Goal: Entertainment & Leisure: Consume media (video, audio)

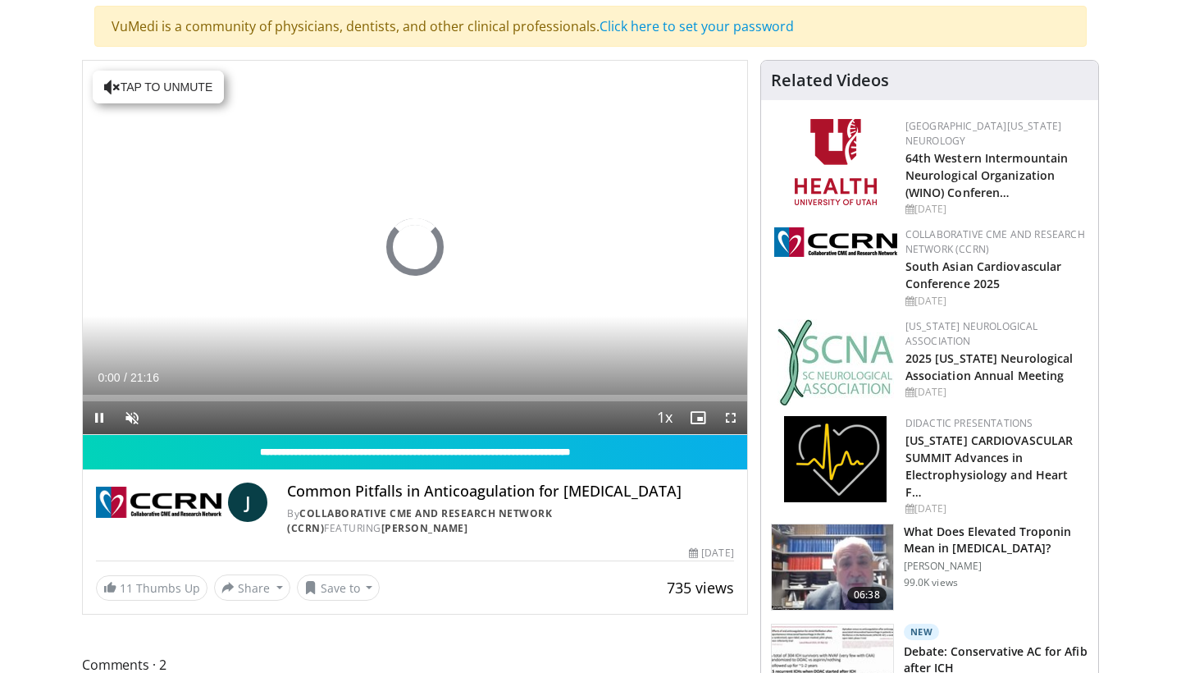
scroll to position [121, 0]
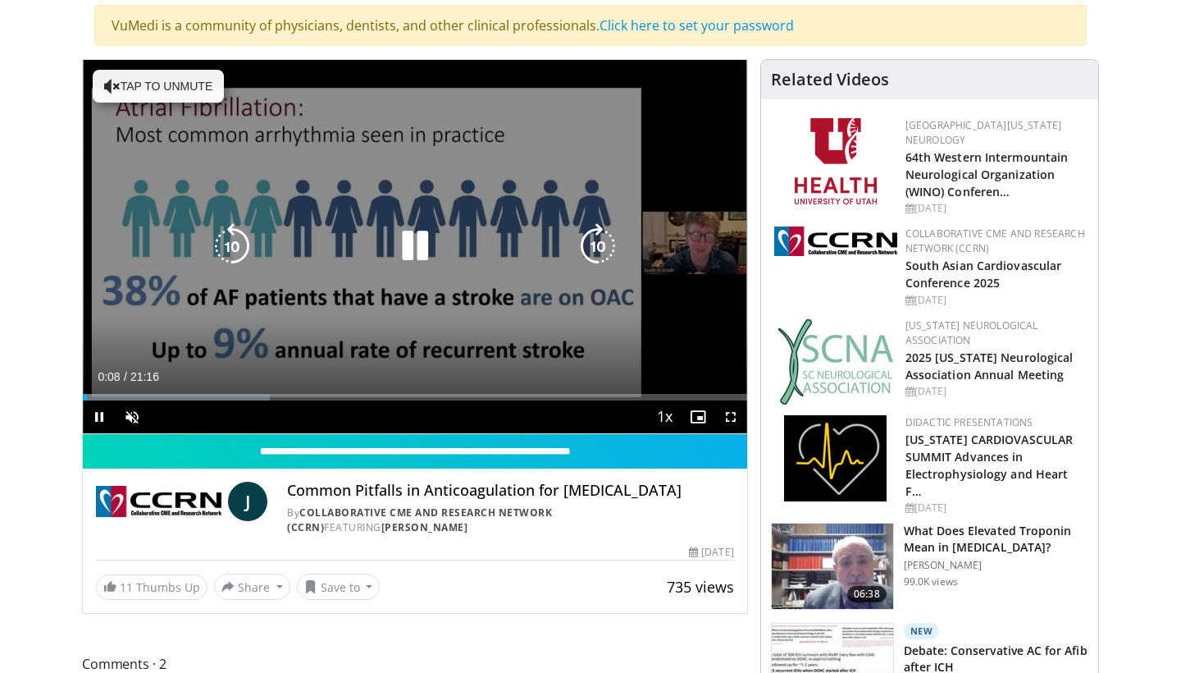
click at [161, 92] on button "Tap to unmute" at bounding box center [158, 86] width 131 height 33
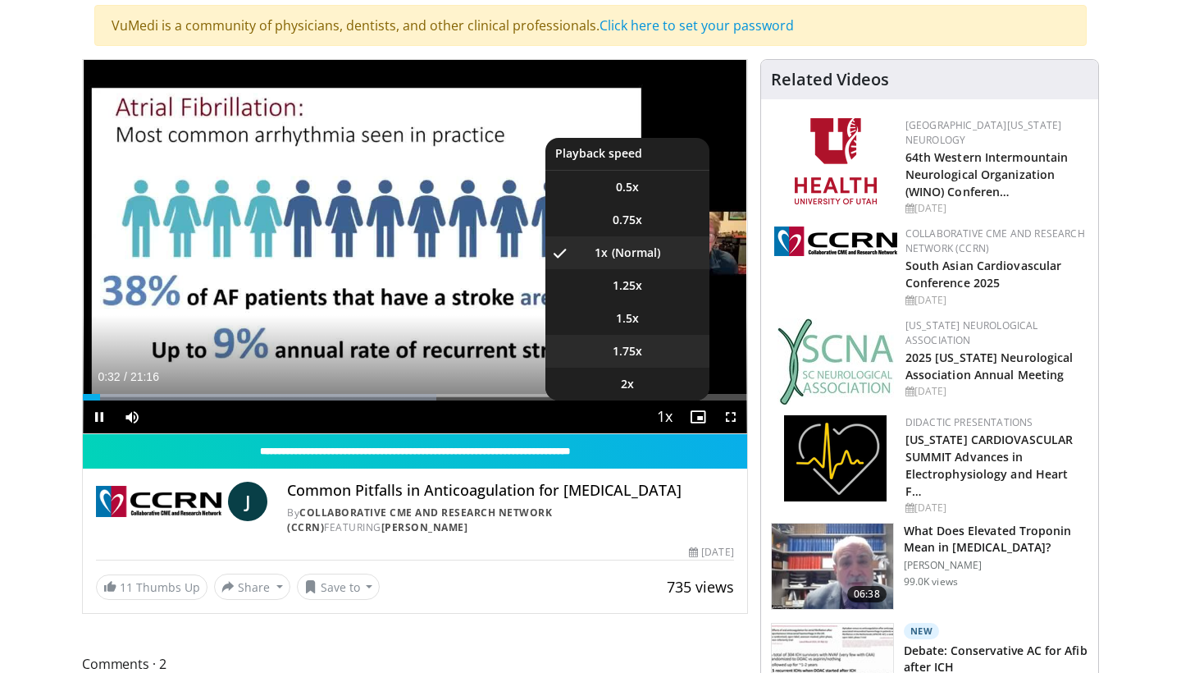
click at [634, 355] on span "1.75x" at bounding box center [628, 351] width 30 height 16
click at [633, 390] on span "2x" at bounding box center [627, 384] width 13 height 16
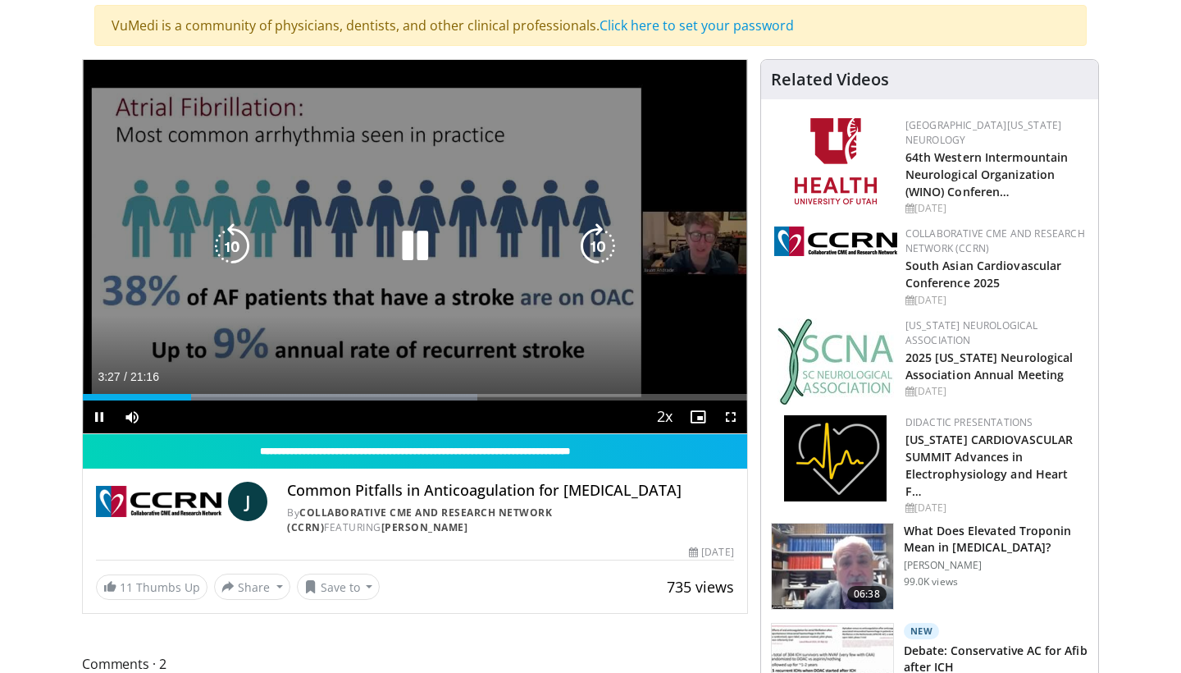
click at [419, 256] on icon "Video Player" at bounding box center [415, 246] width 46 height 46
click at [409, 251] on icon "Video Player" at bounding box center [415, 246] width 46 height 46
click at [409, 243] on icon "Video Player" at bounding box center [415, 246] width 46 height 46
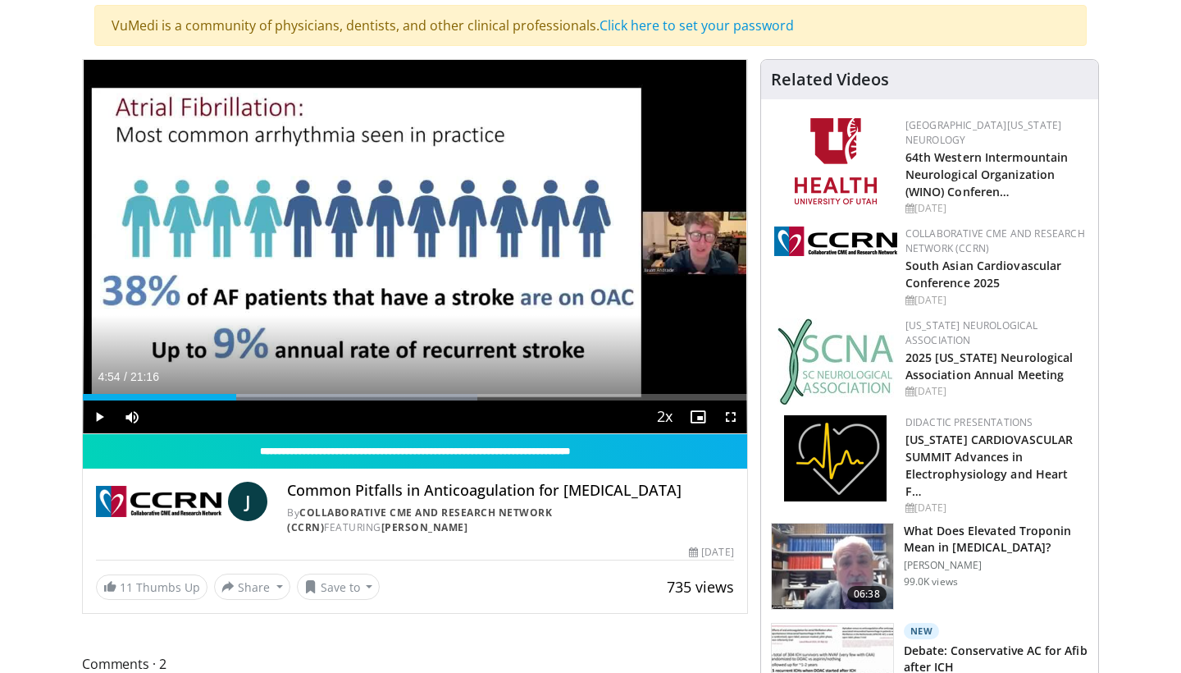
click at [409, 243] on div "10 seconds Tap to unmute" at bounding box center [415, 246] width 664 height 373
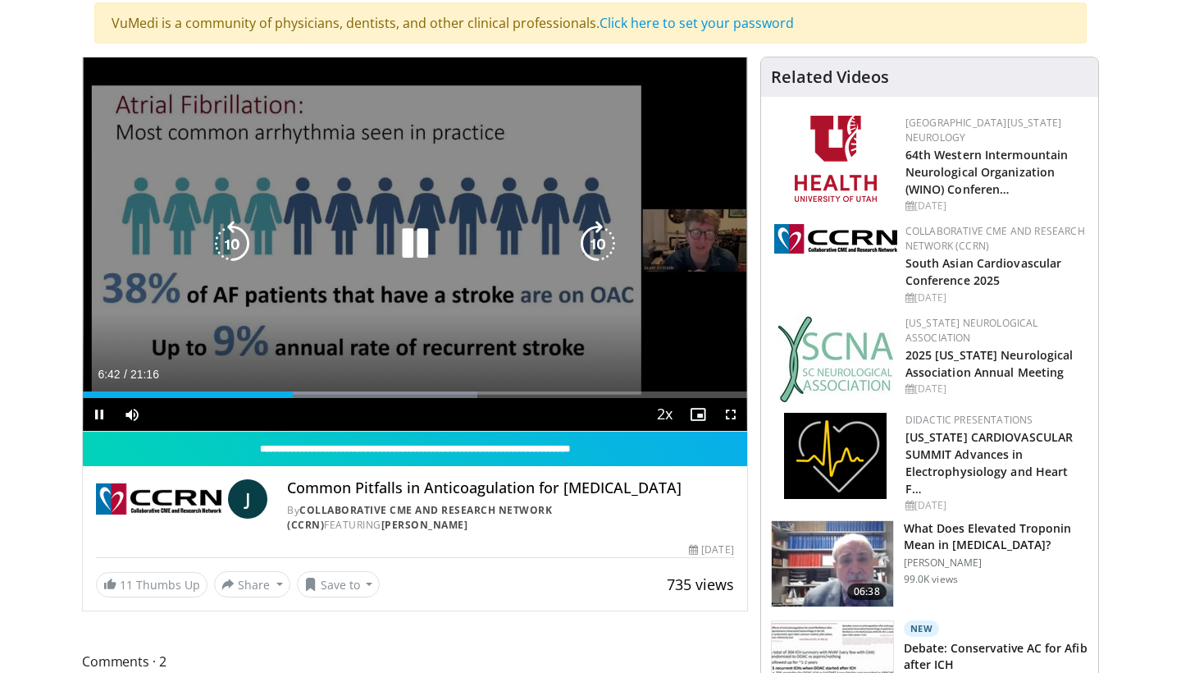
scroll to position [128, 0]
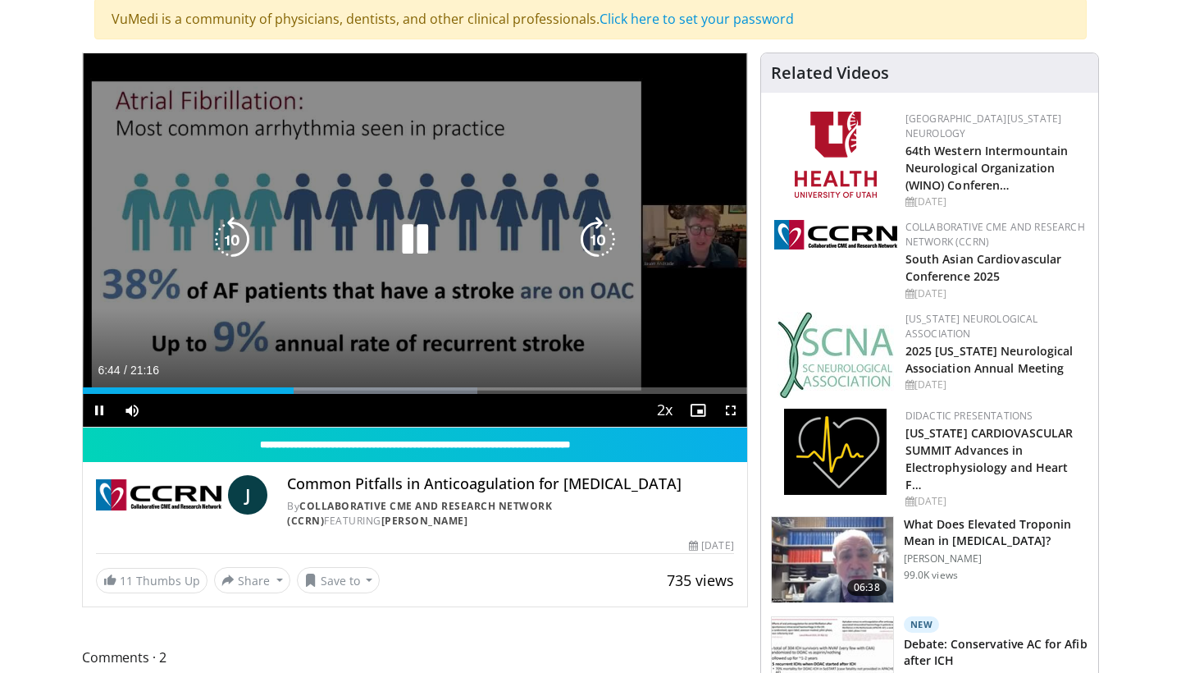
click at [234, 232] on icon "Video Player" at bounding box center [232, 240] width 46 height 46
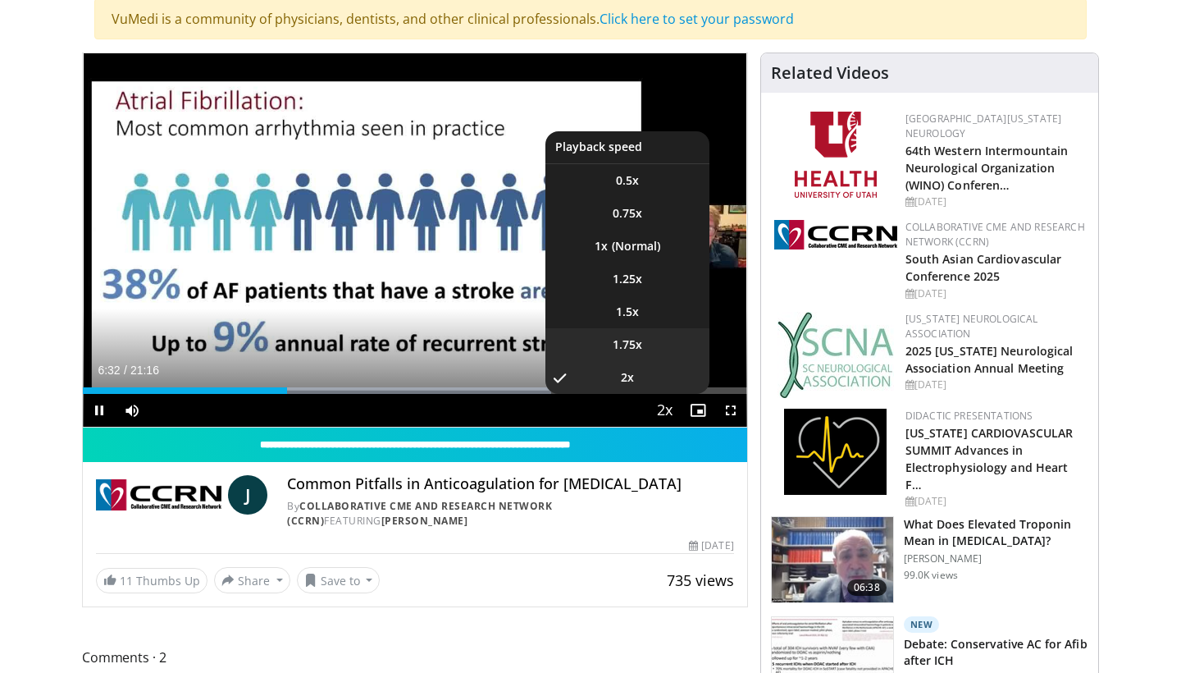
click at [626, 347] on span "1.75x" at bounding box center [628, 344] width 30 height 16
click at [632, 311] on span "1.5x" at bounding box center [627, 312] width 23 height 16
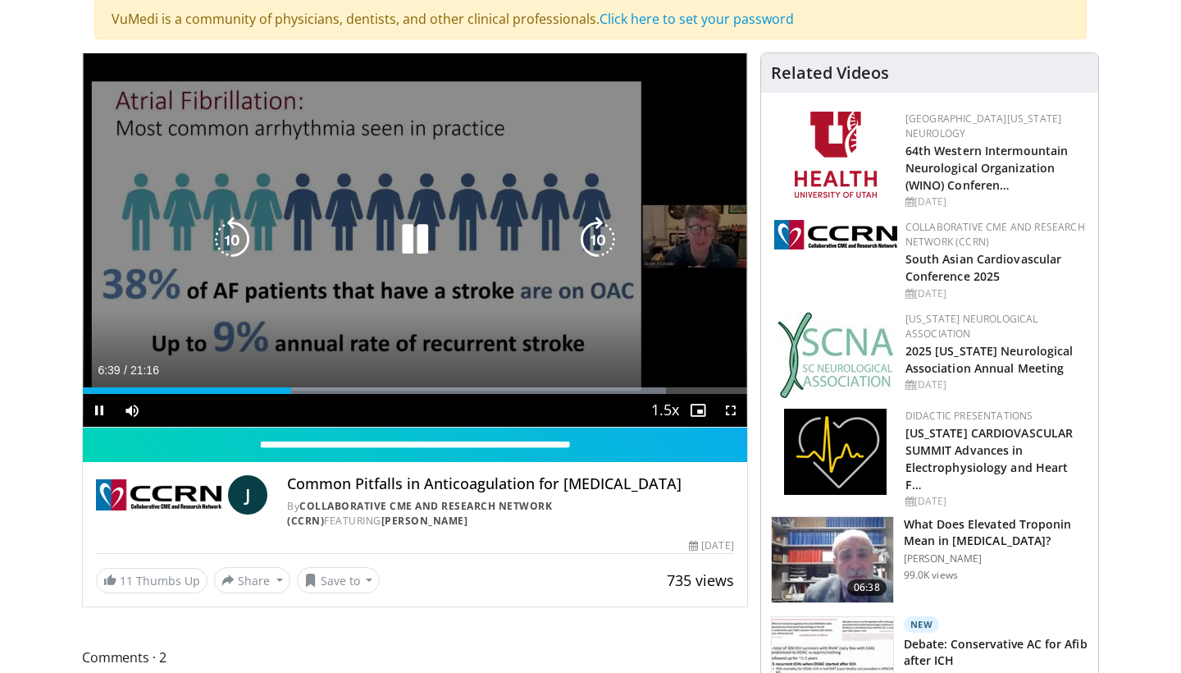
click at [231, 231] on icon "Video Player" at bounding box center [232, 240] width 46 height 46
click at [244, 238] on icon "Video Player" at bounding box center [232, 240] width 46 height 46
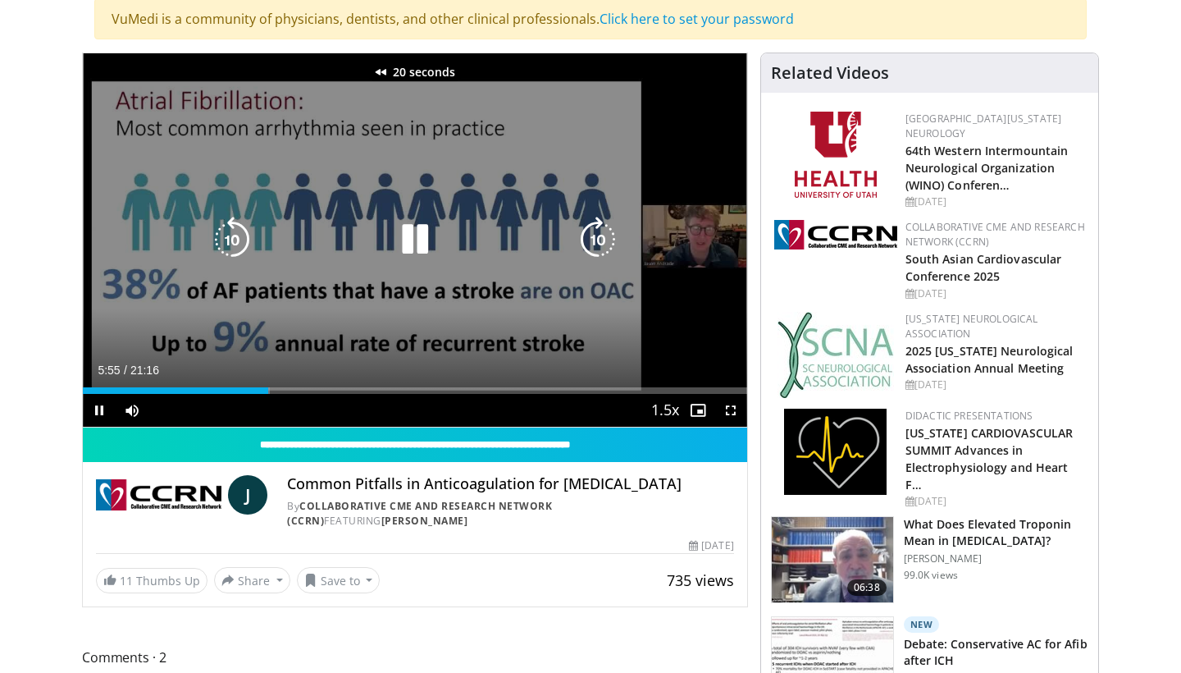
click at [244, 238] on icon "Video Player" at bounding box center [232, 240] width 46 height 46
click at [418, 235] on icon "Video Player" at bounding box center [415, 240] width 46 height 46
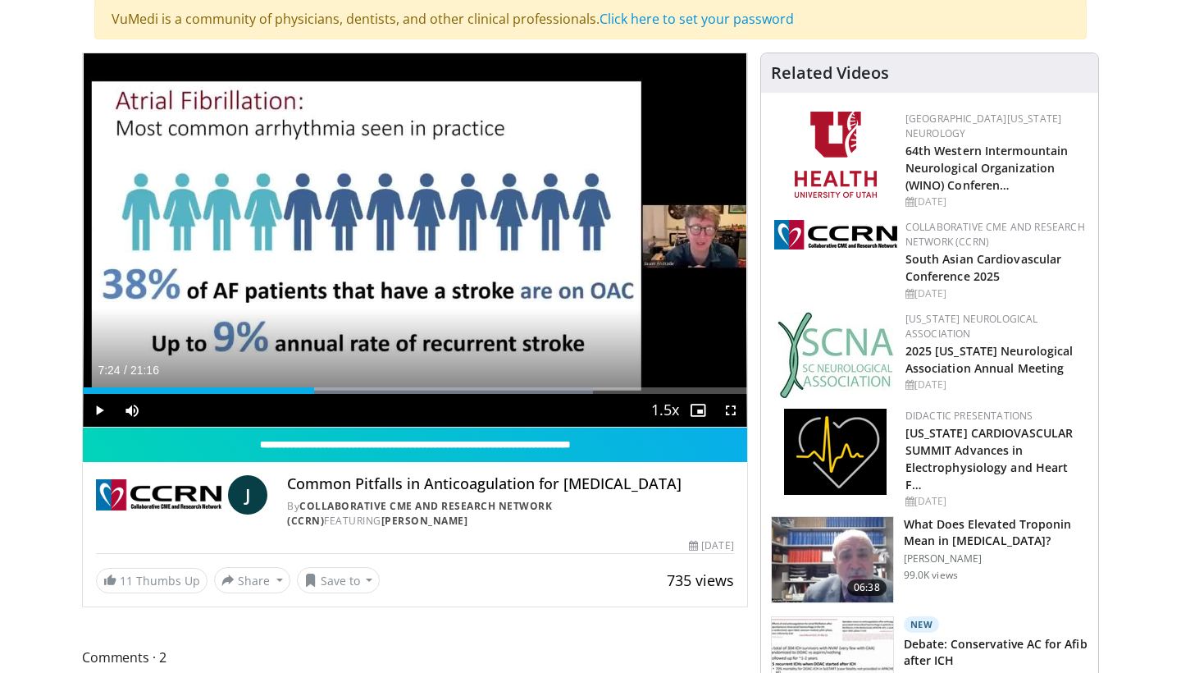
click at [699, 413] on span "Video Player" at bounding box center [698, 410] width 33 height 33
click at [727, 409] on span "Video Player" at bounding box center [731, 410] width 33 height 33
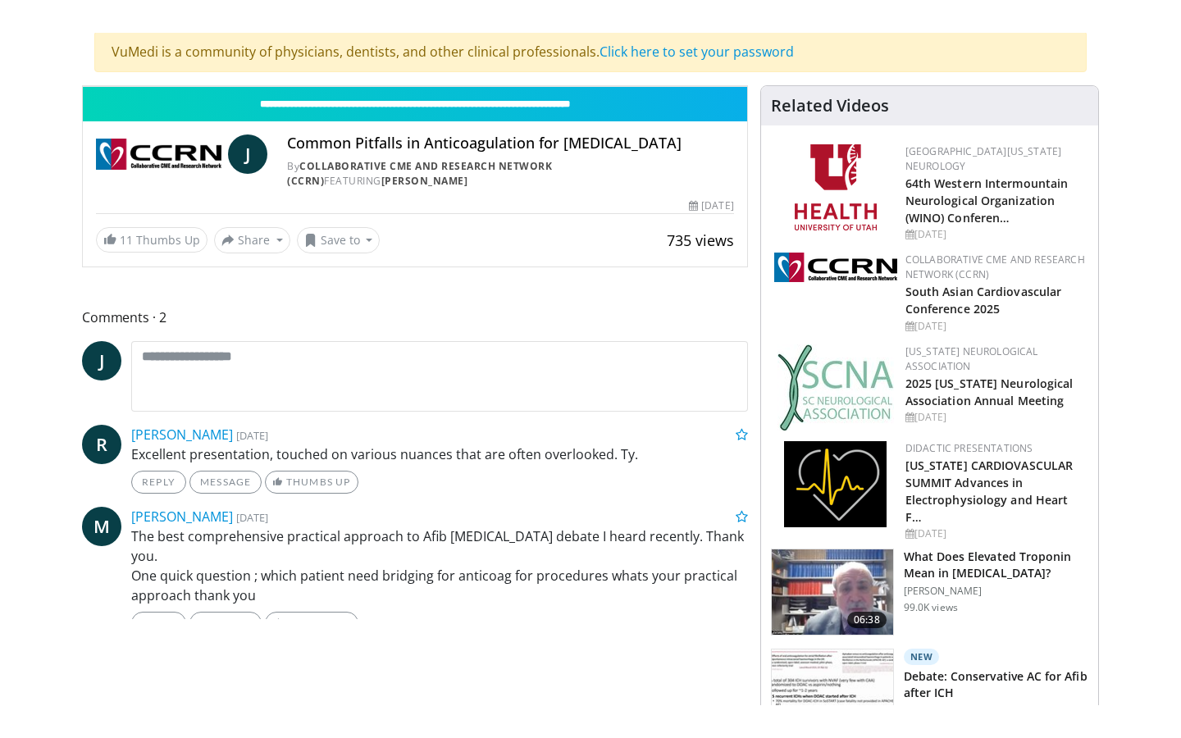
scroll to position [0, 0]
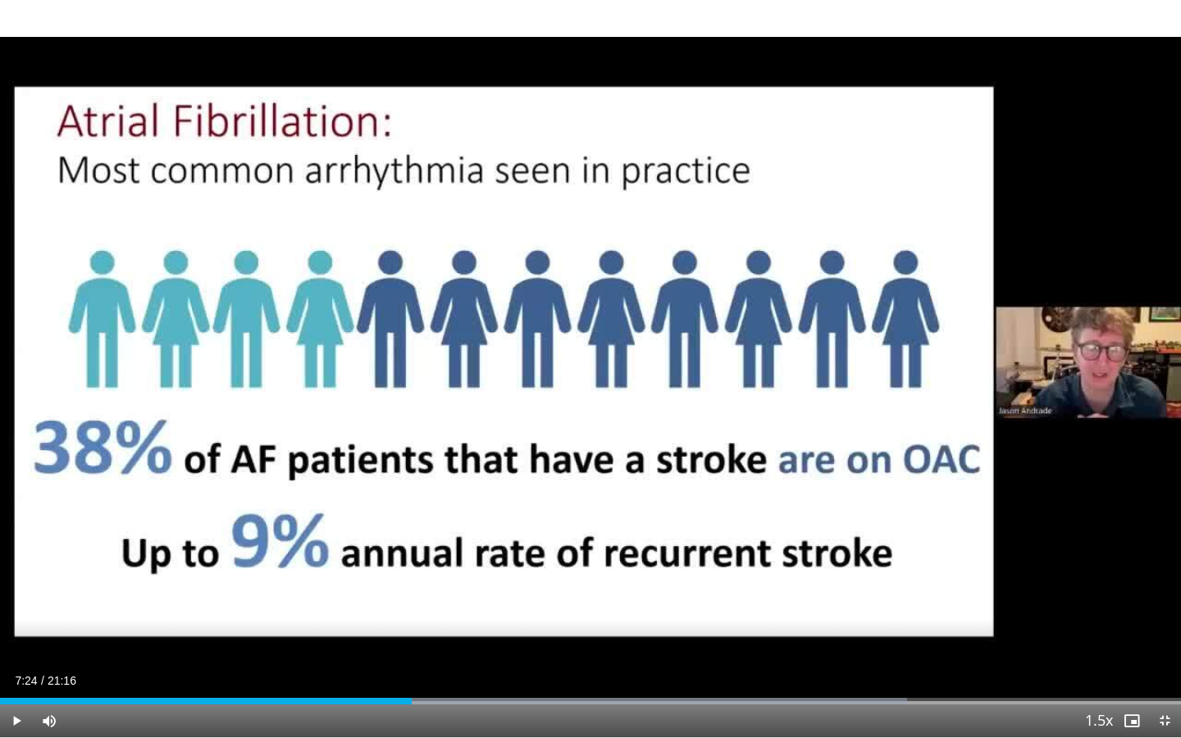
click at [1167, 672] on span "Video Player" at bounding box center [1164, 721] width 33 height 33
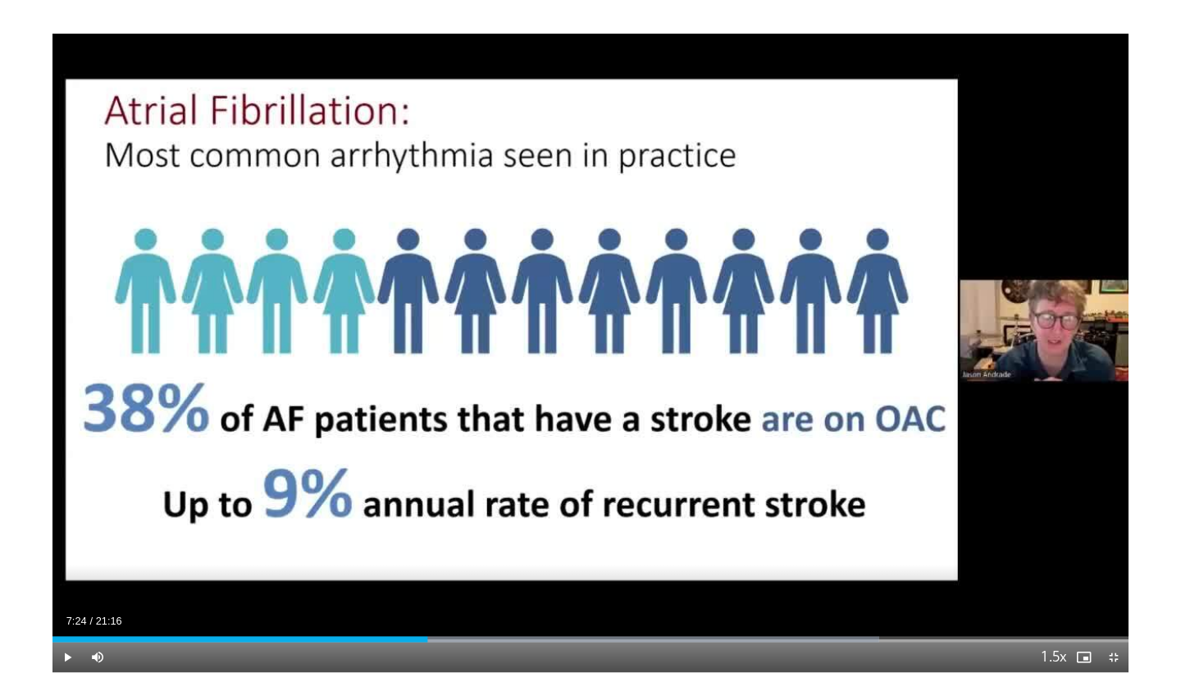
scroll to position [128, 0]
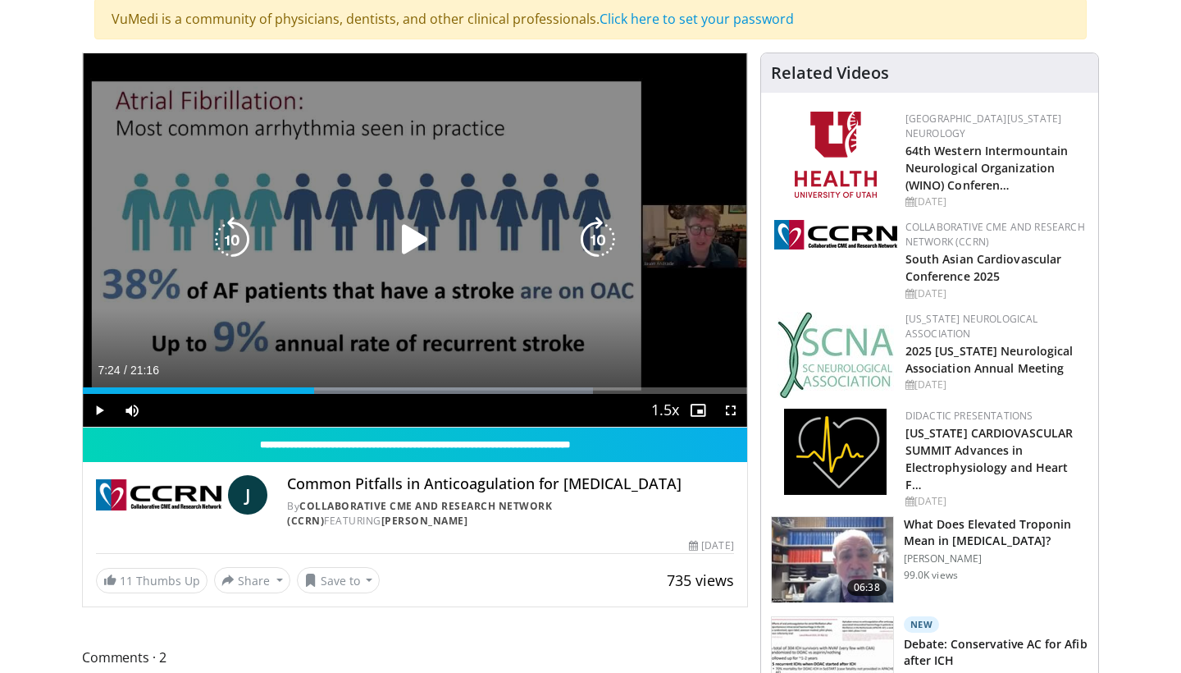
click at [408, 243] on icon "Video Player" at bounding box center [415, 240] width 46 height 46
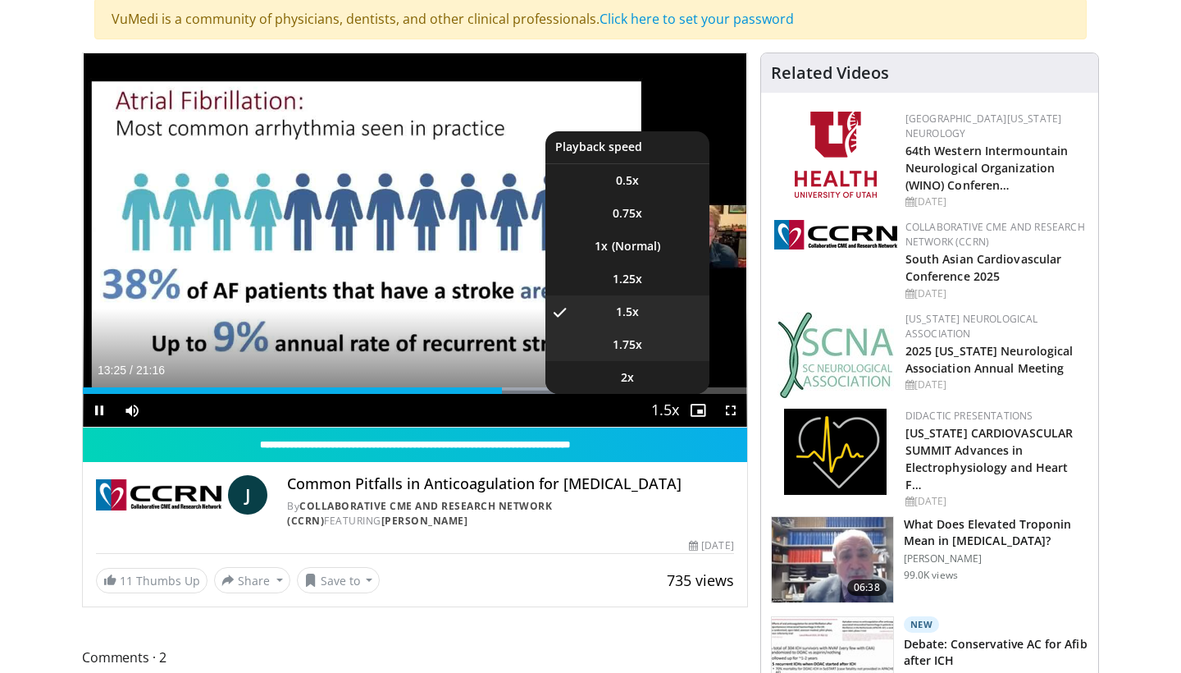
click at [645, 342] on li "1.75x" at bounding box center [628, 344] width 164 height 33
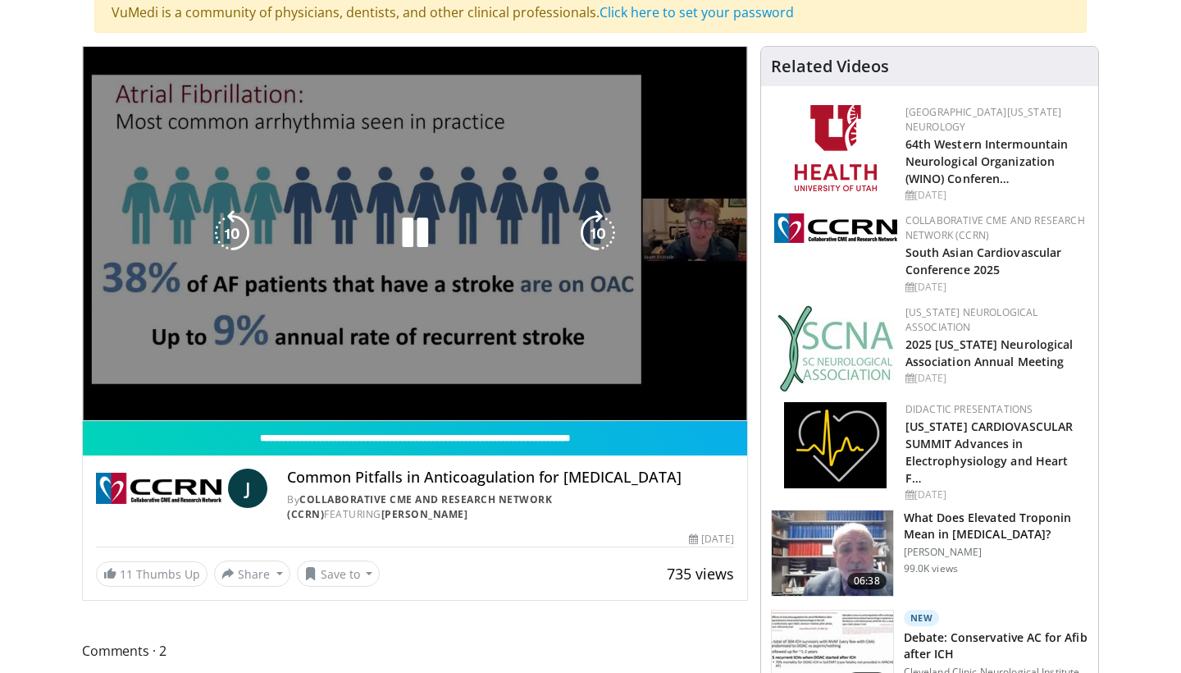
scroll to position [135, 0]
